Goal: Find specific page/section: Find specific page/section

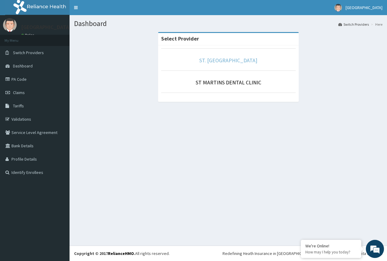
click at [229, 62] on link "ST. [GEOGRAPHIC_DATA]" at bounding box center [228, 60] width 58 height 7
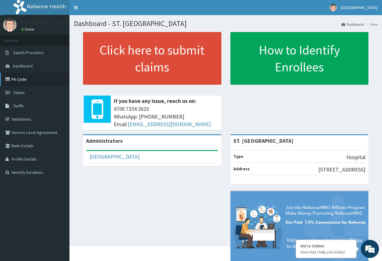
click at [23, 78] on link "PA Code" at bounding box center [34, 78] width 69 height 13
